Goal: Find specific page/section: Find specific page/section

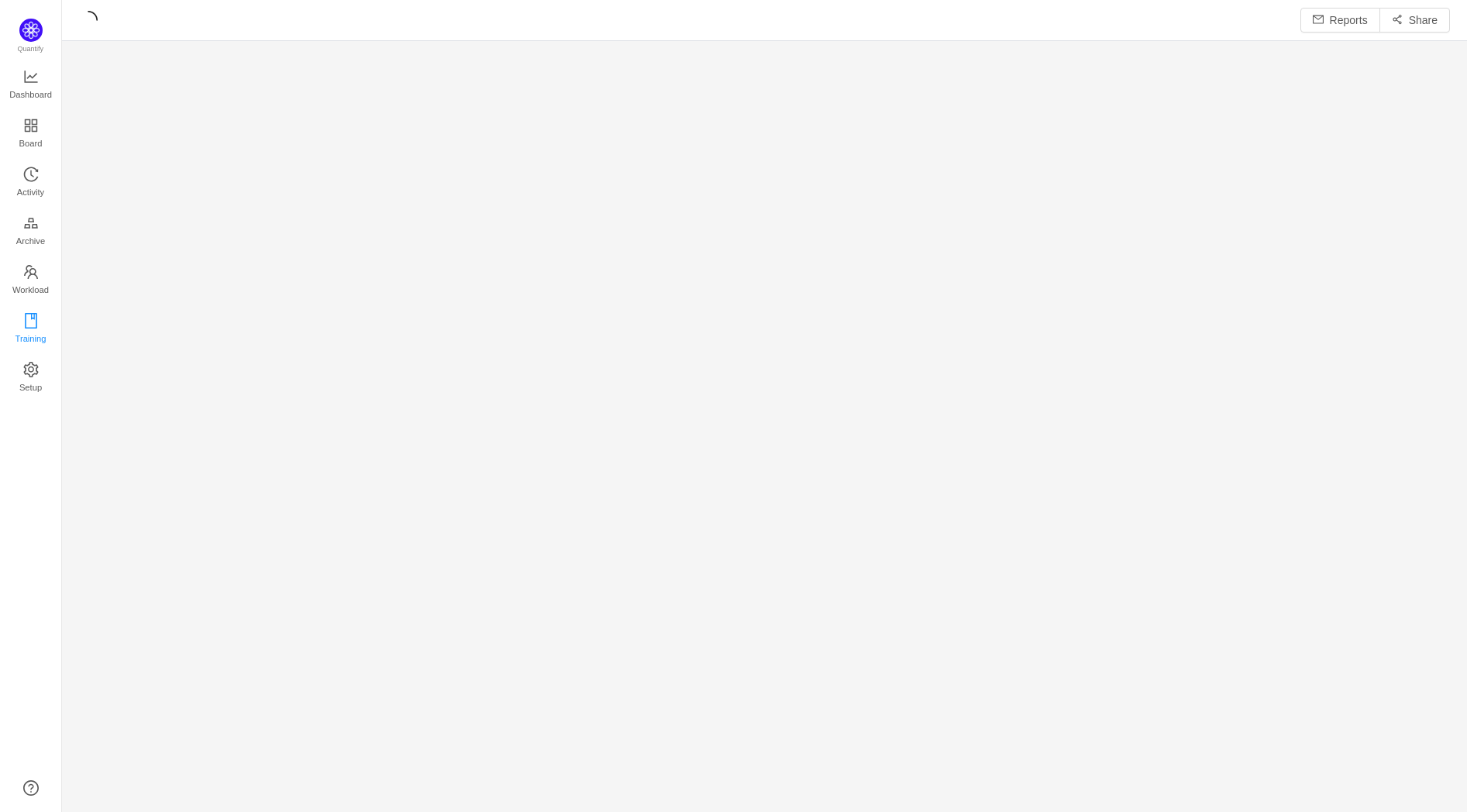
scroll to position [786, 1366]
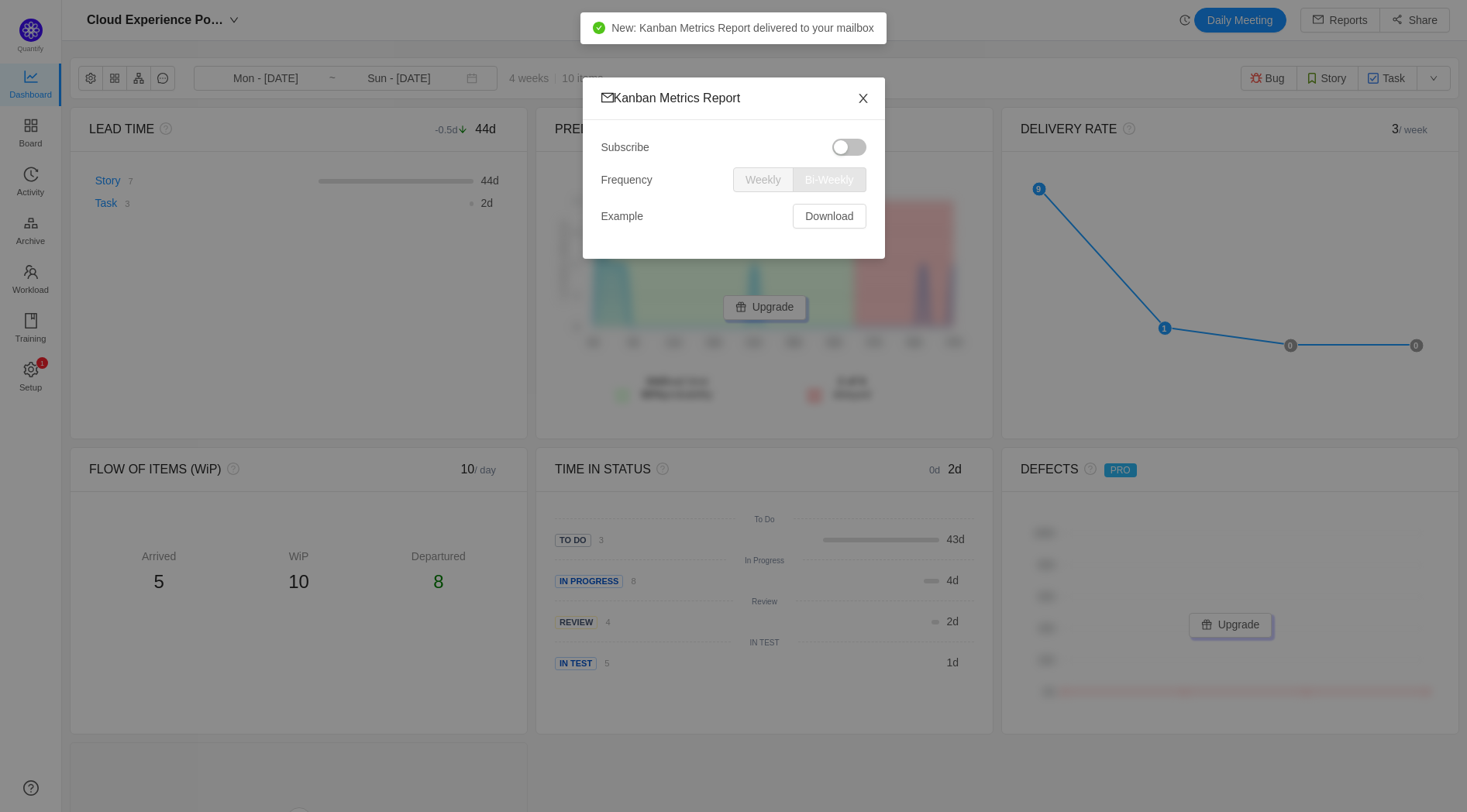
click at [857, 97] on icon "icon: close" at bounding box center [864, 98] width 13 height 13
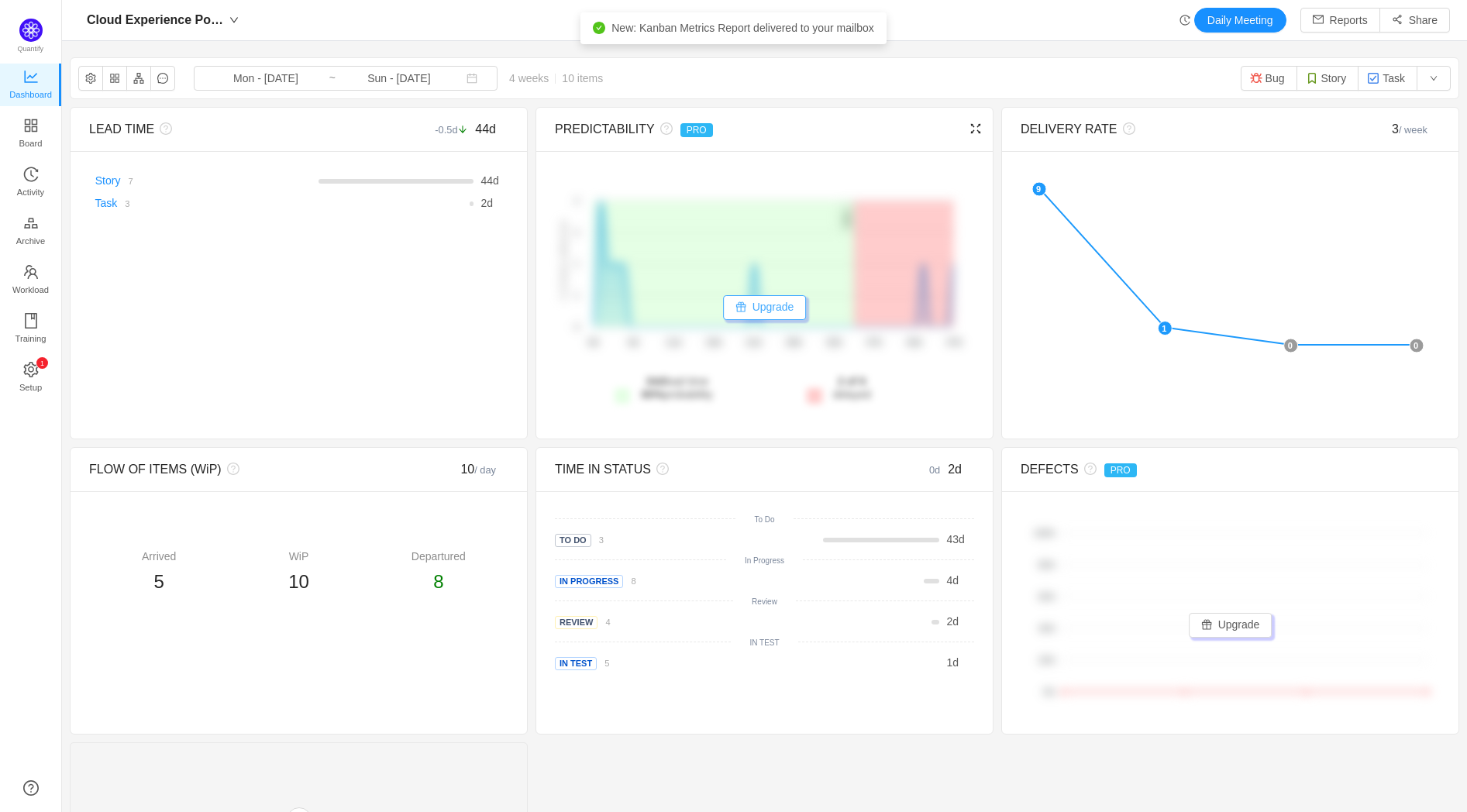
click at [756, 307] on button "Upgrade" at bounding box center [765, 308] width 84 height 25
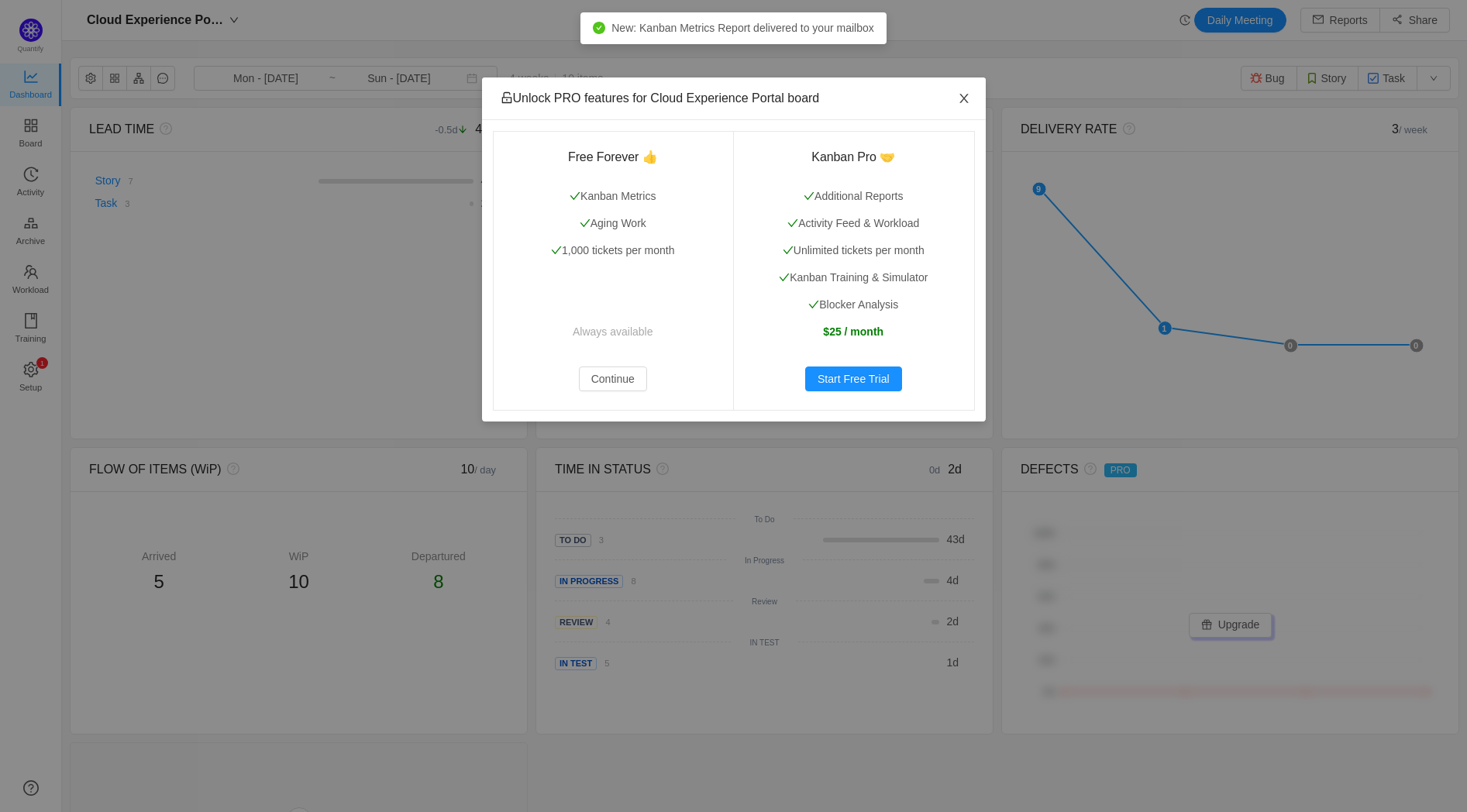
click at [963, 92] on span "Close" at bounding box center [964, 99] width 43 height 43
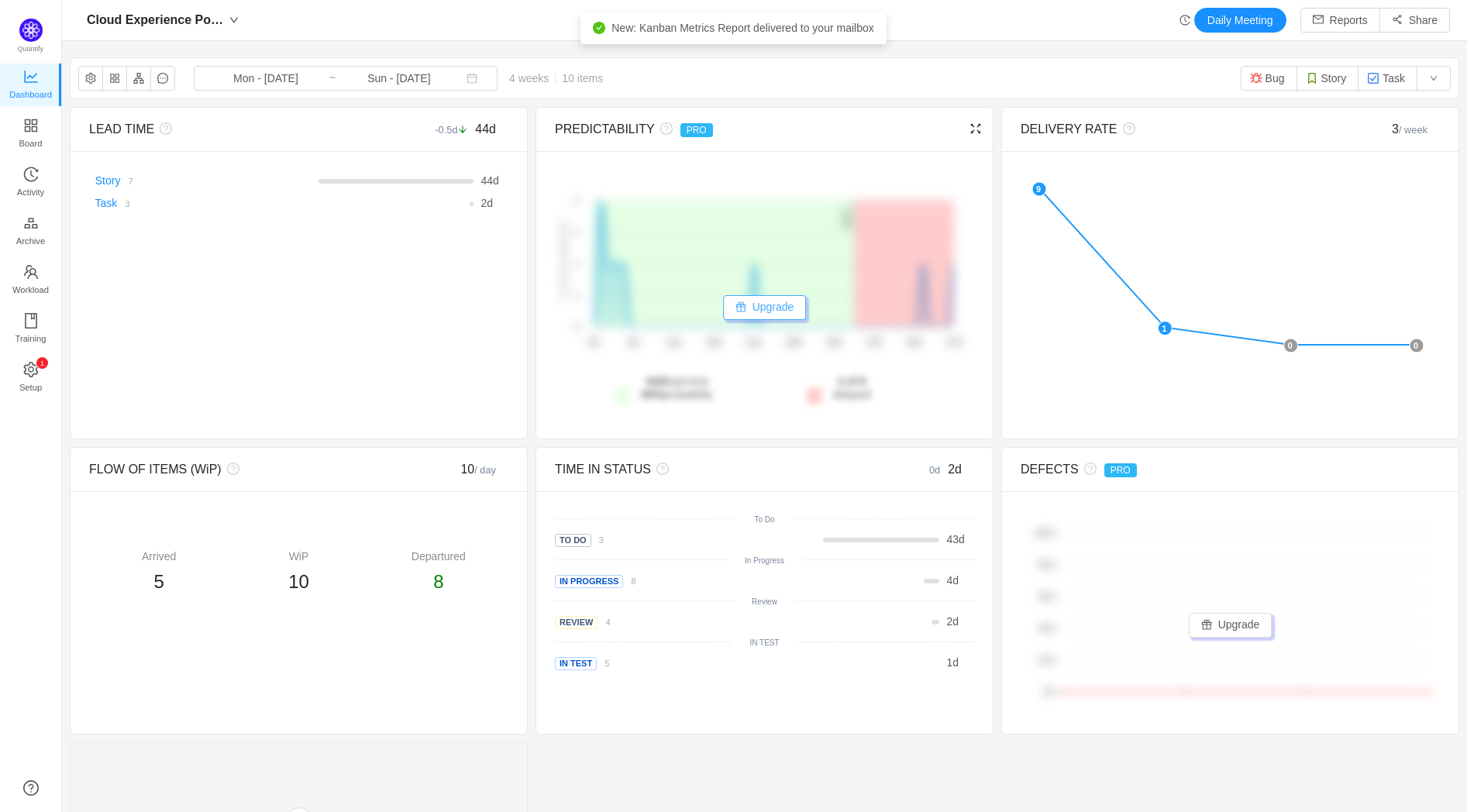
click at [759, 306] on button "Upgrade" at bounding box center [765, 308] width 84 height 25
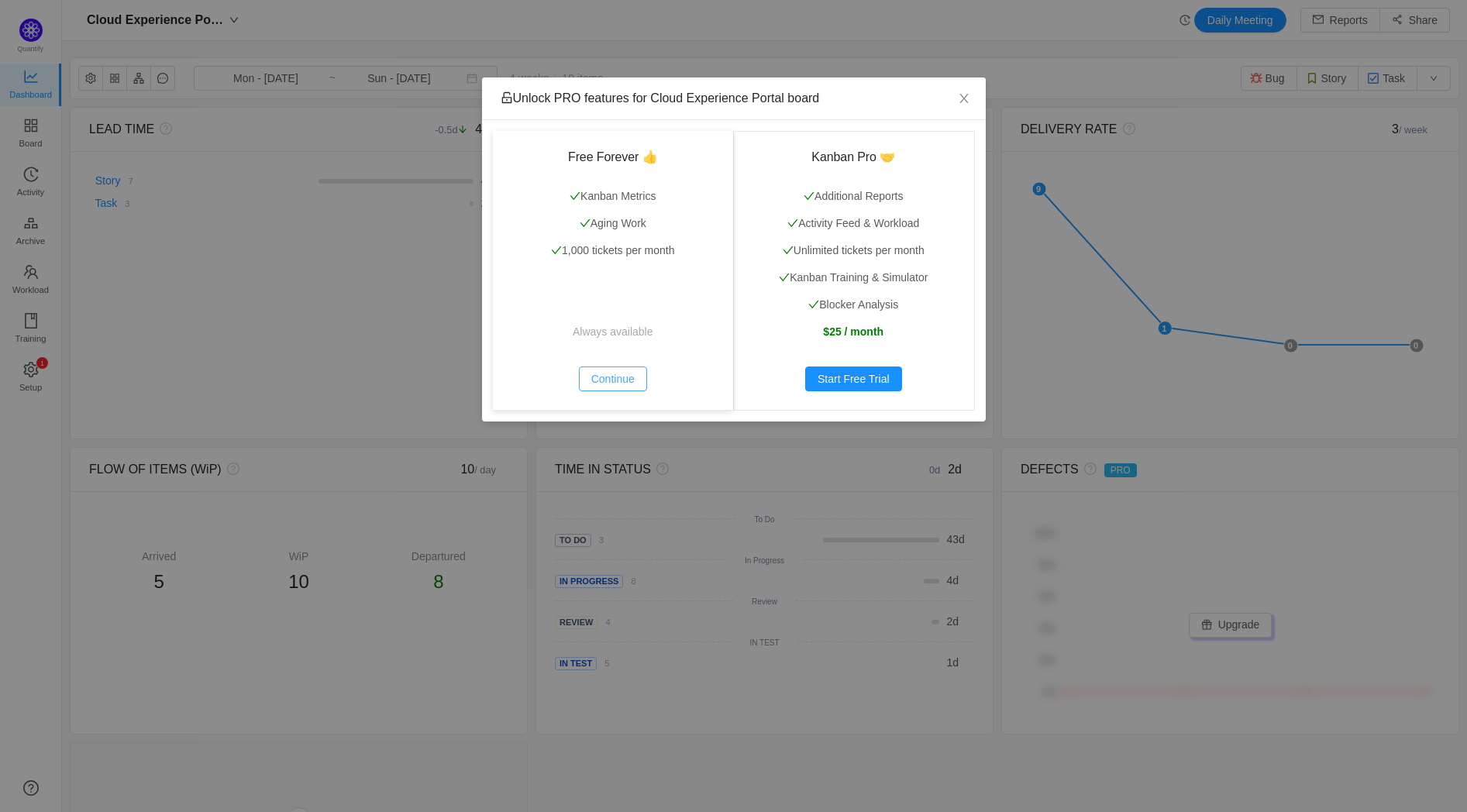
click at [603, 382] on button "Continue" at bounding box center [613, 379] width 68 height 25
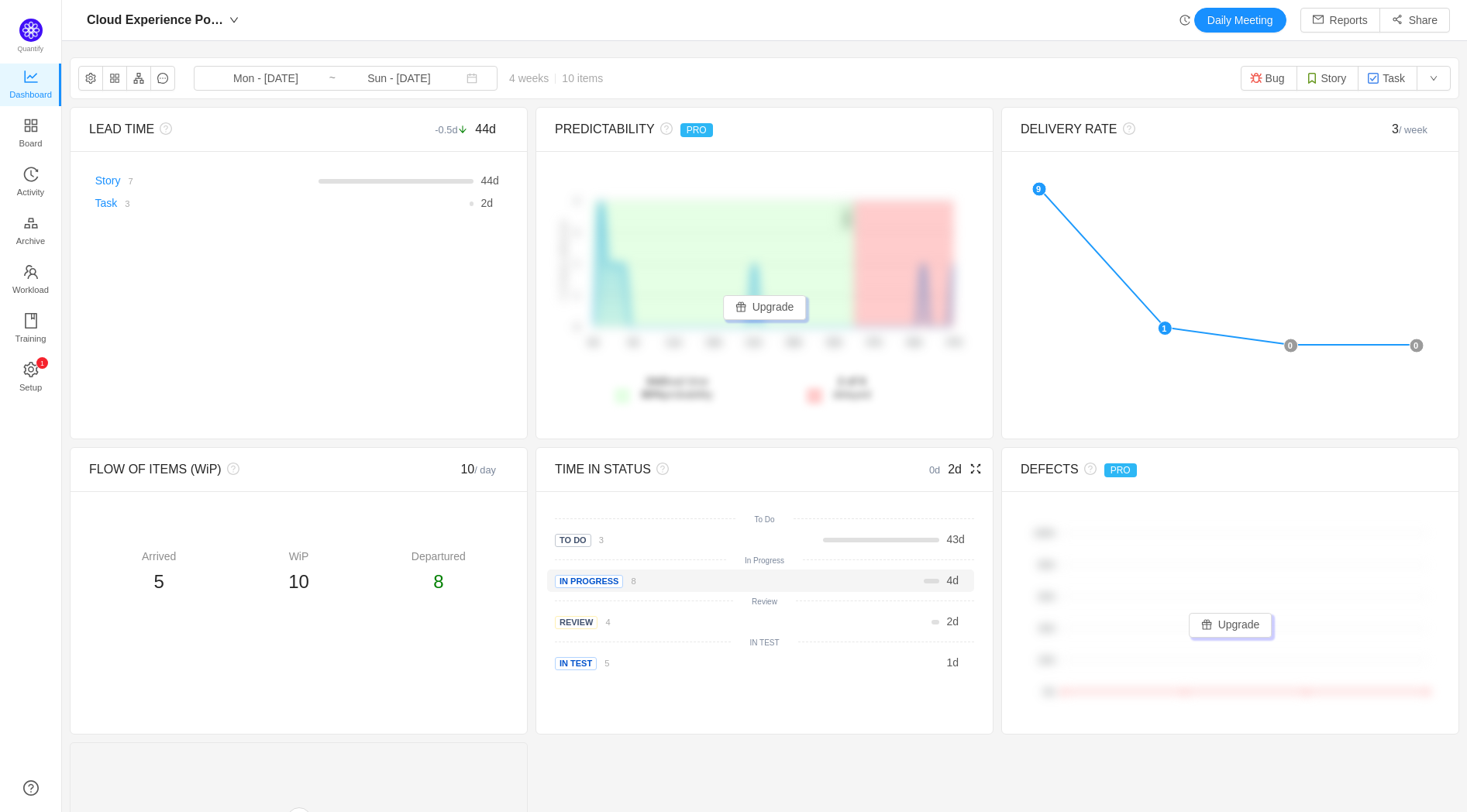
click at [629, 586] on link "8" at bounding box center [629, 581] width 13 height 13
click at [598, 624] on link "4" at bounding box center [603, 621] width 13 height 13
click at [34, 119] on icon "icon: appstore" at bounding box center [31, 125] width 13 height 13
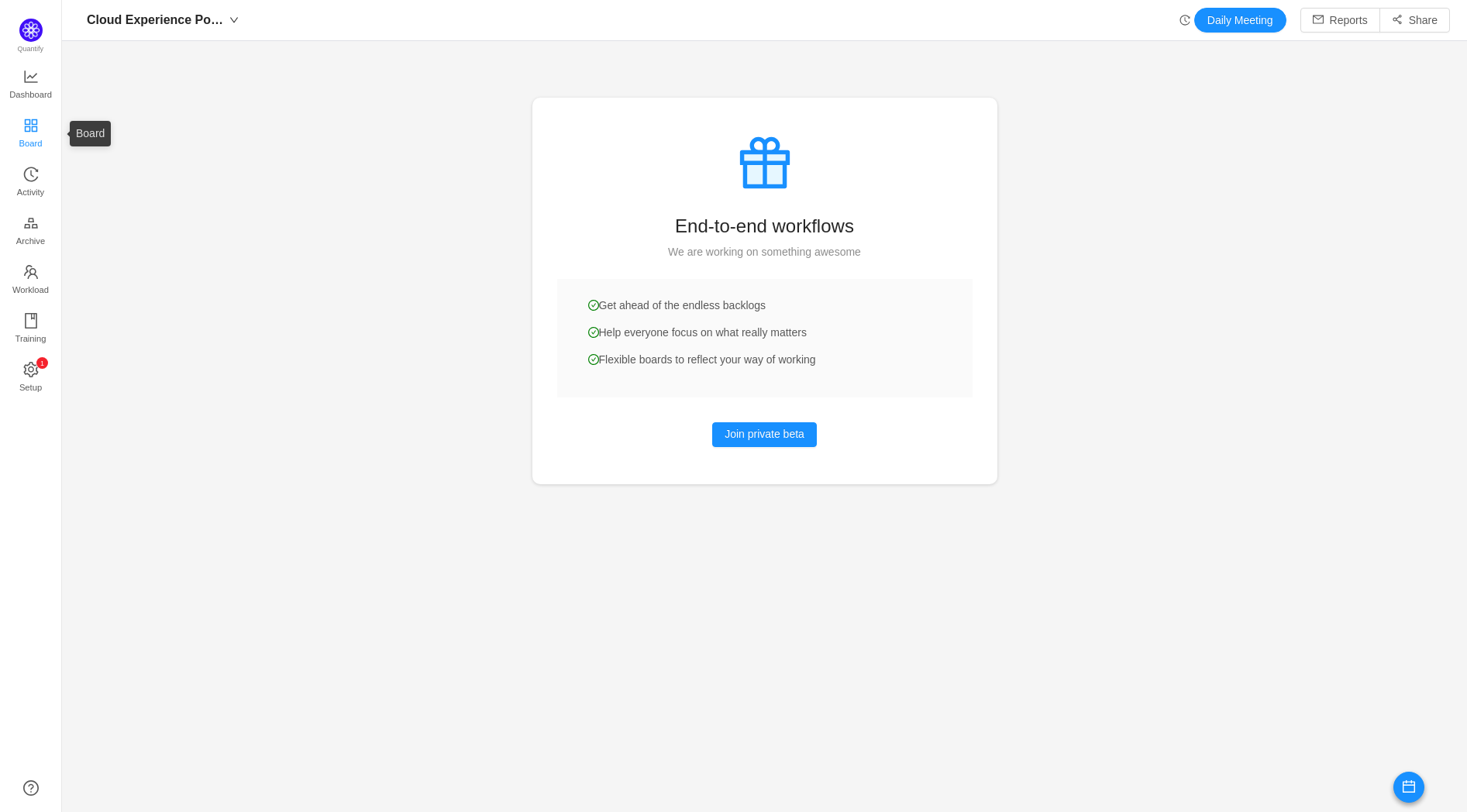
click at [34, 119] on icon "icon: appstore" at bounding box center [31, 125] width 13 height 13
